Goal: Find specific page/section: Find specific page/section

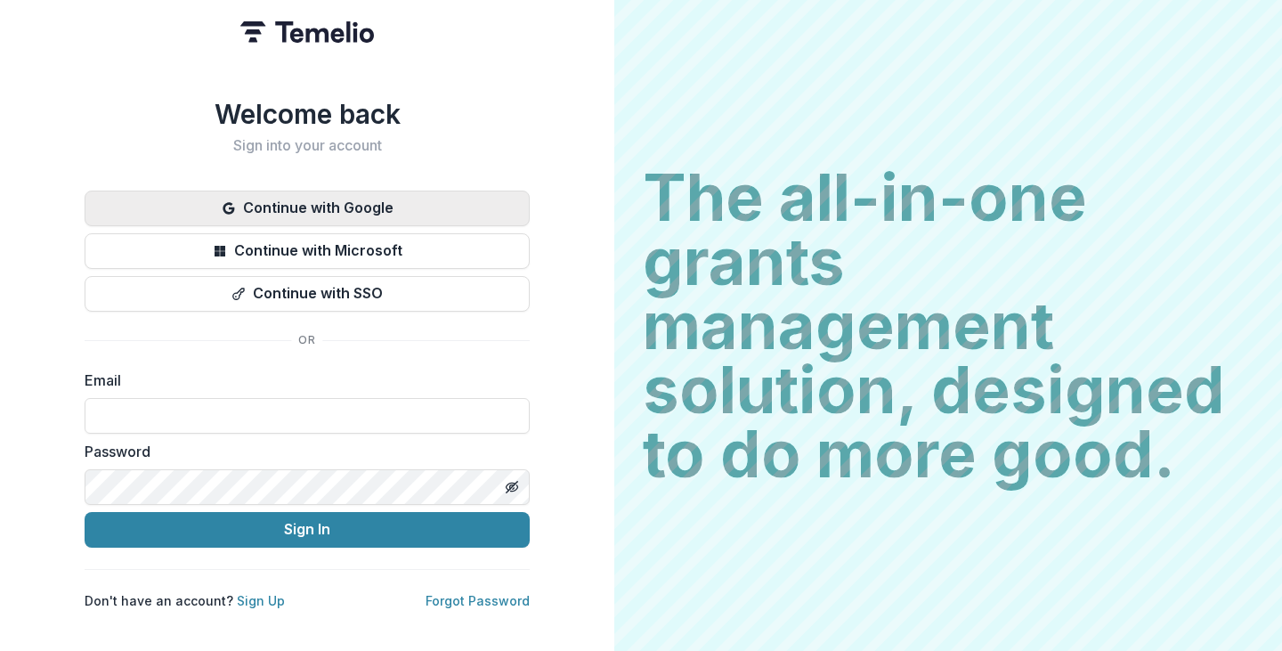
click at [277, 196] on button "Continue with Google" at bounding box center [307, 209] width 445 height 36
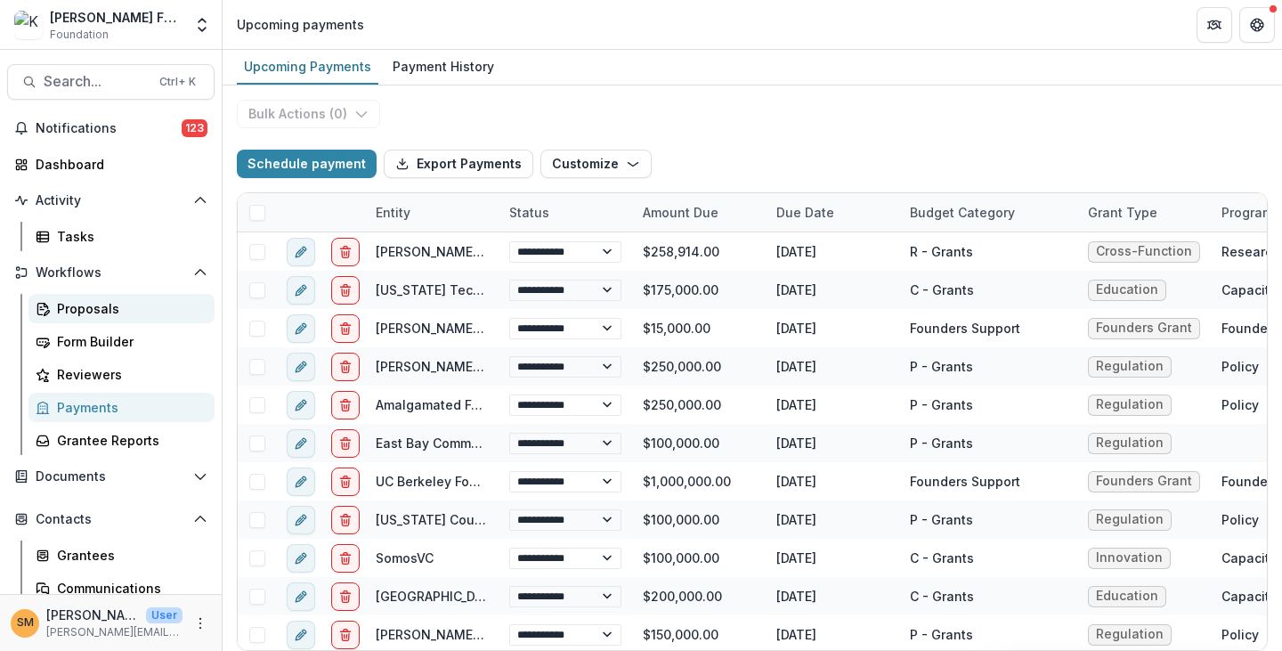
click at [71, 296] on link "Proposals" at bounding box center [121, 308] width 186 height 29
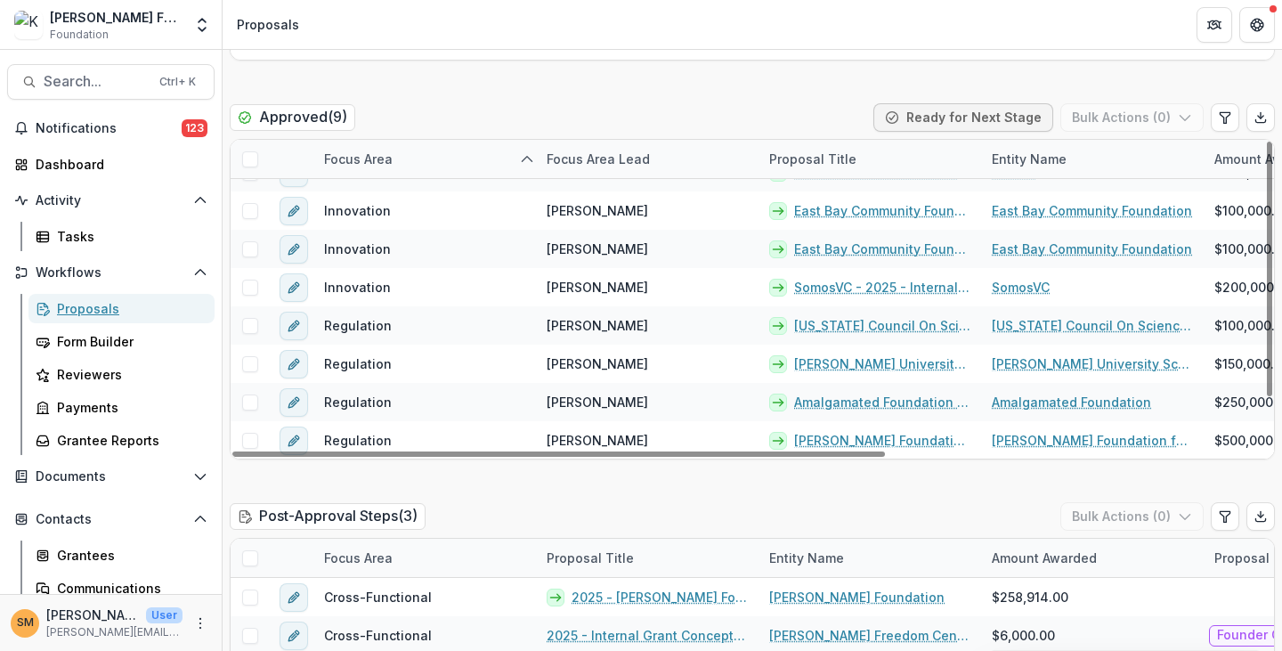
scroll to position [979, 0]
